Goal: Navigation & Orientation: Find specific page/section

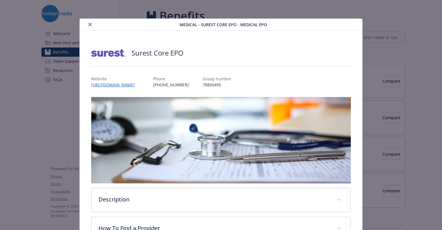
scroll to position [17, 0]
